Goal: Go to known website: Access a specific website the user already knows

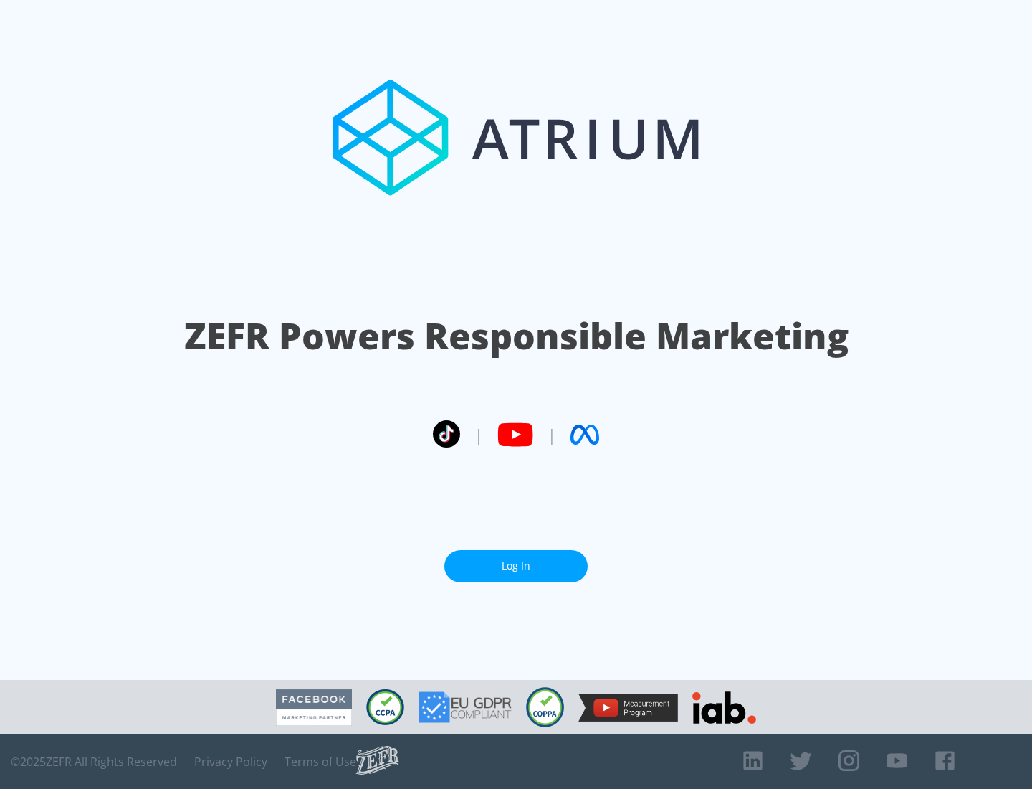
click at [516, 560] on link "Log In" at bounding box center [516, 566] width 143 height 32
